Goal: Task Accomplishment & Management: Manage account settings

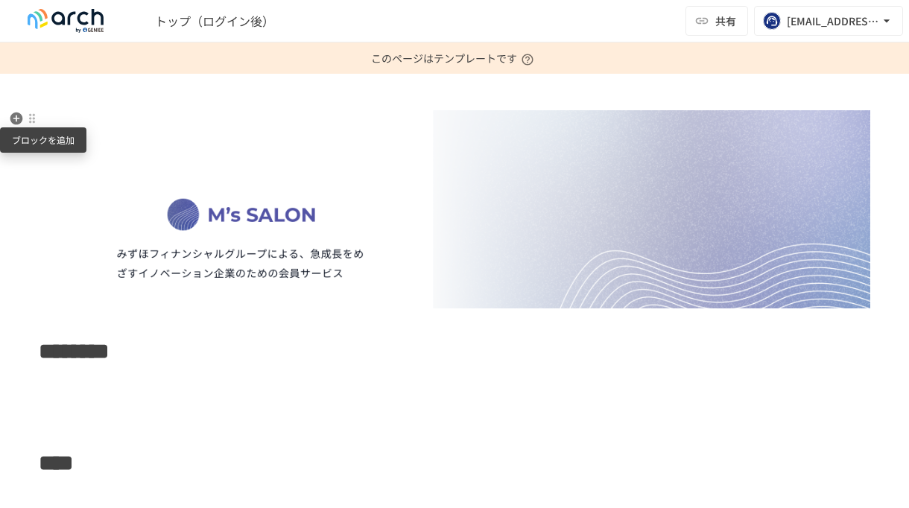
click at [16, 121] on icon "button" at bounding box center [16, 119] width 13 height 13
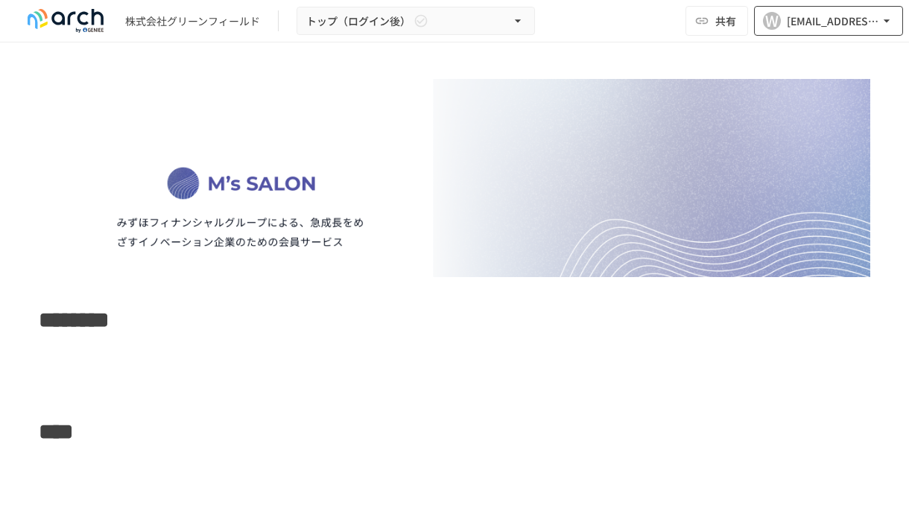
click at [808, 19] on div "[EMAIL_ADDRESS][DOMAIN_NAME]" at bounding box center [833, 21] width 92 height 19
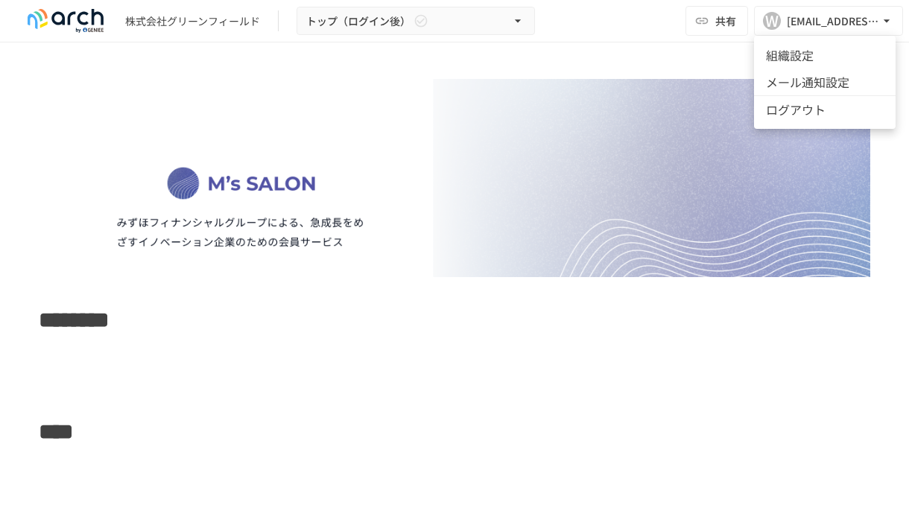
click at [798, 44] on li "組織設定" at bounding box center [825, 55] width 142 height 27
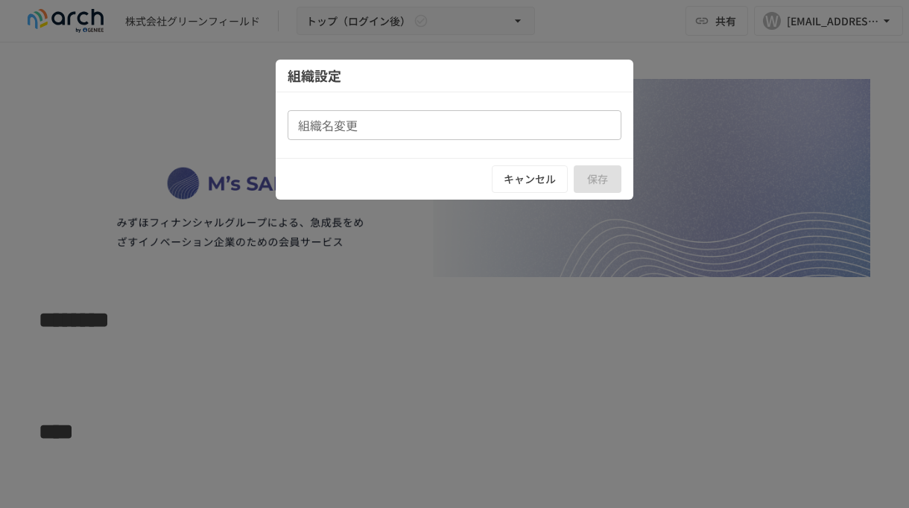
type input "**********"
click at [540, 176] on button "キャンセル" at bounding box center [530, 179] width 76 height 28
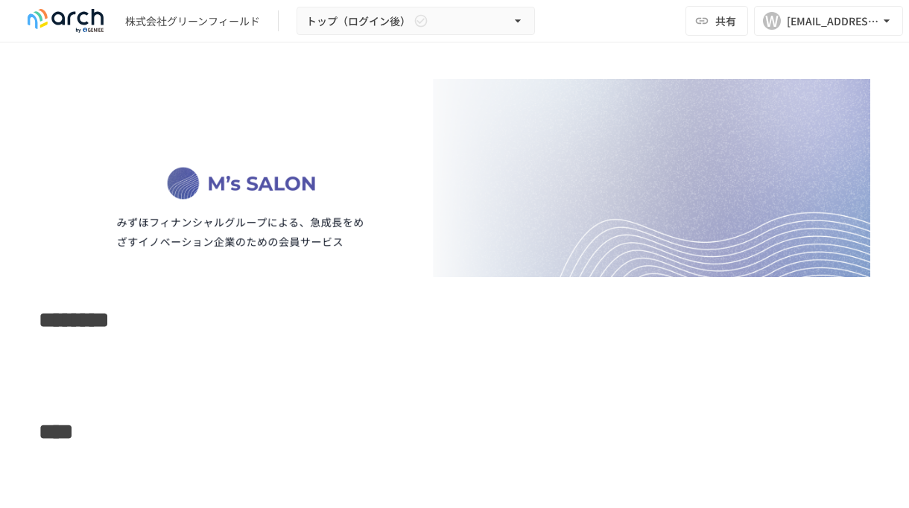
click at [72, 17] on img at bounding box center [65, 21] width 95 height 24
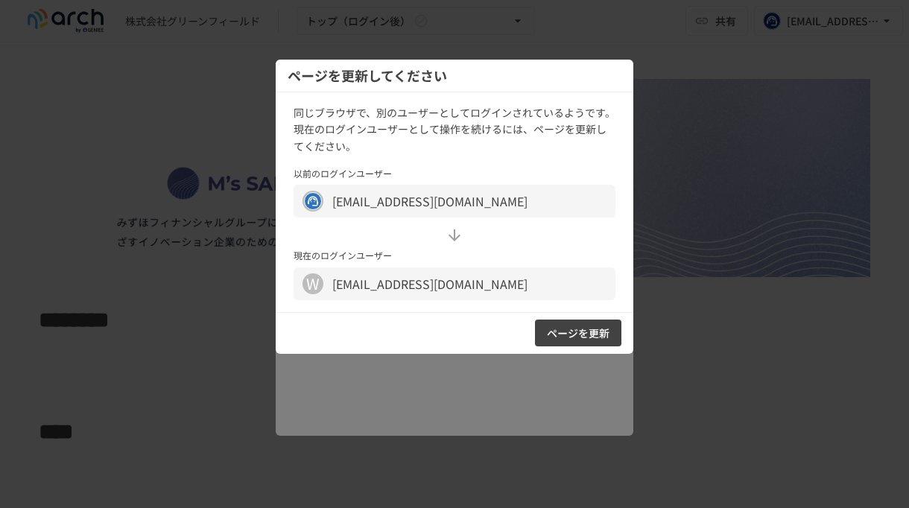
click at [564, 335] on button "ページを更新" at bounding box center [578, 334] width 86 height 28
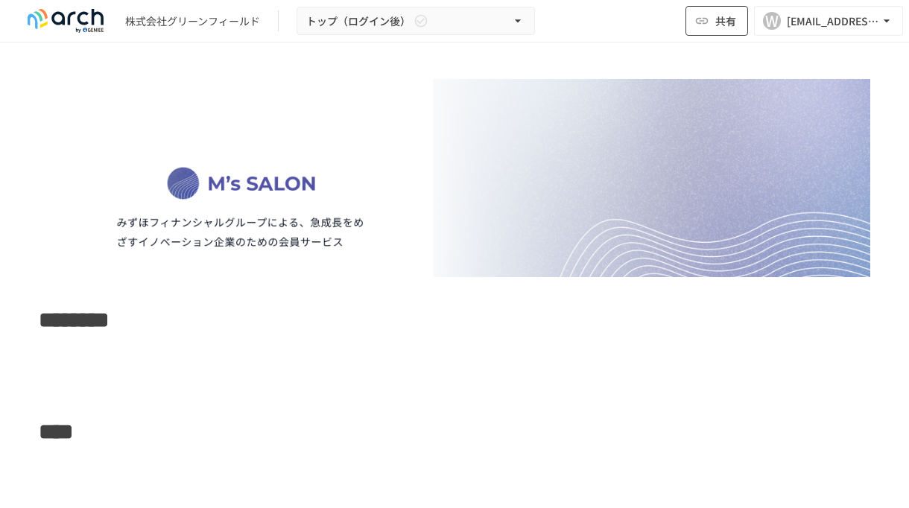
click at [727, 20] on span "共有" at bounding box center [725, 21] width 21 height 16
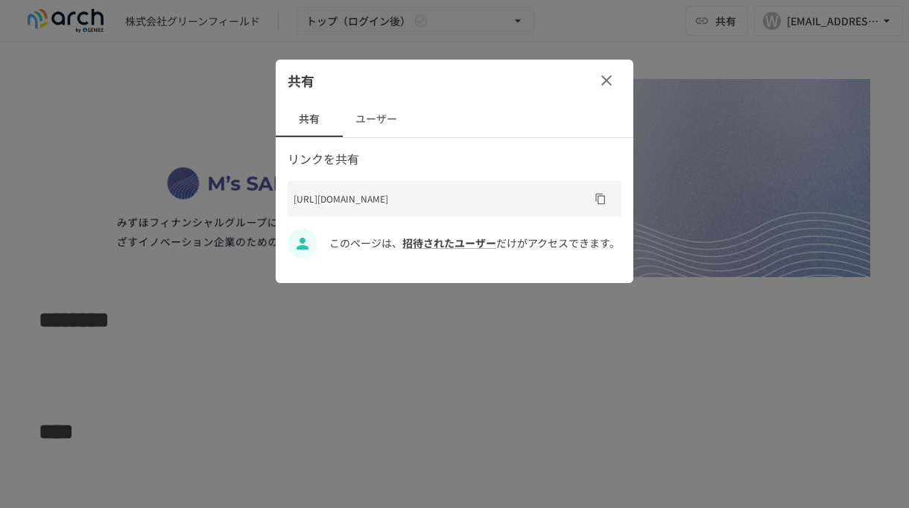
click at [815, 21] on div at bounding box center [454, 254] width 909 height 508
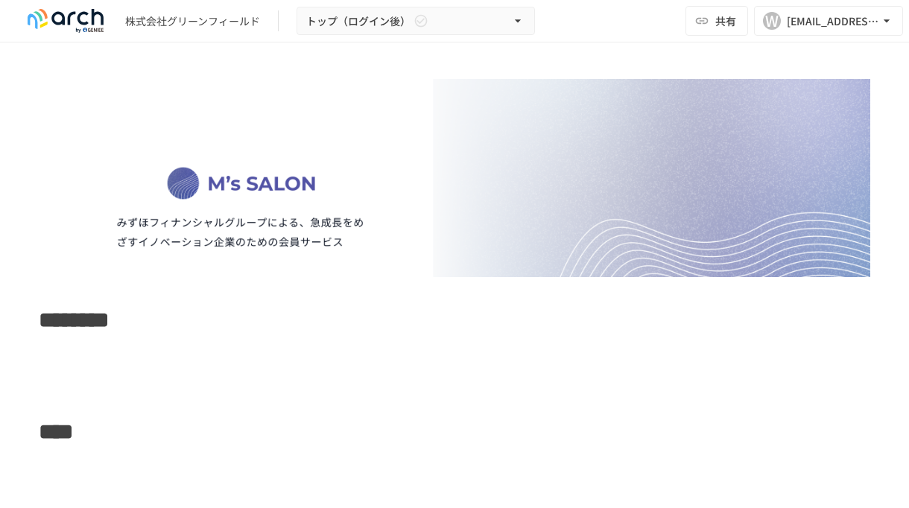
click at [815, 21] on div "[EMAIL_ADDRESS][DOMAIN_NAME]" at bounding box center [833, 21] width 92 height 19
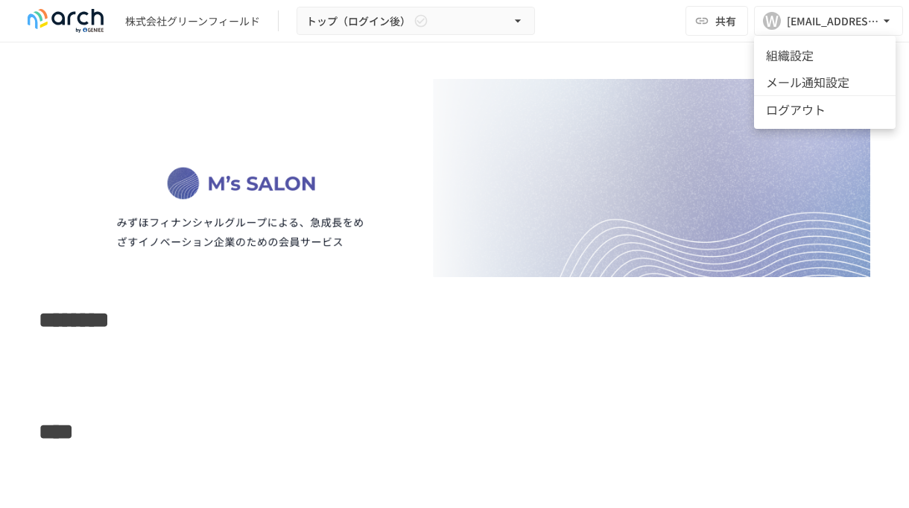
click at [307, 55] on div at bounding box center [454, 254] width 909 height 508
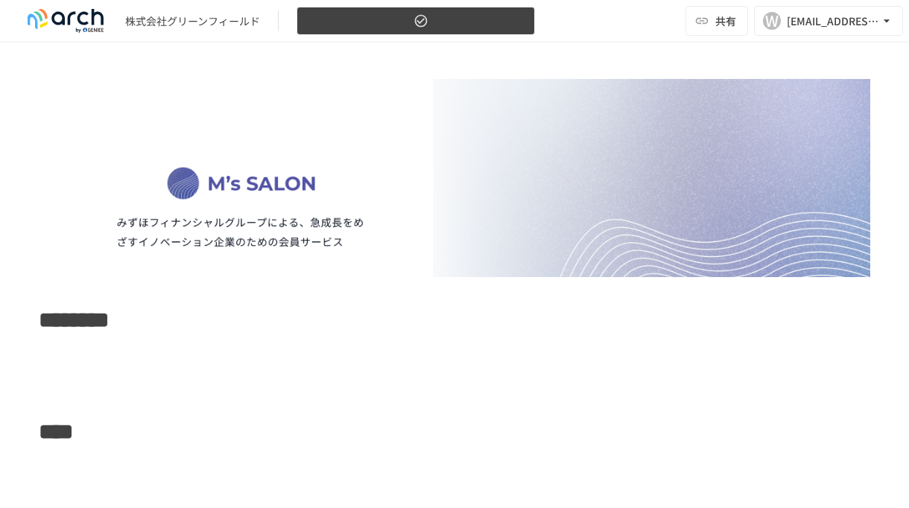
click at [338, 28] on span "トップ（ログイン後）" at bounding box center [358, 21] width 104 height 19
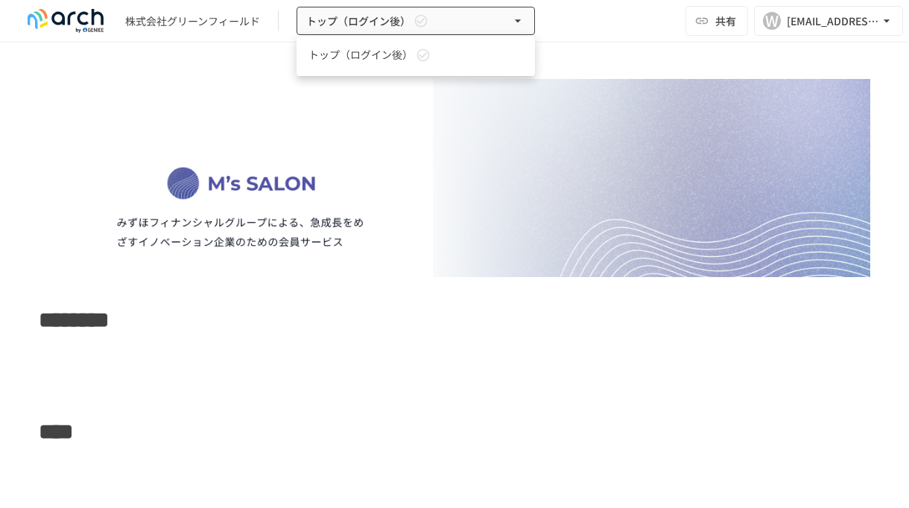
click at [178, 60] on div at bounding box center [454, 254] width 909 height 508
